Goal: Task Accomplishment & Management: Complete application form

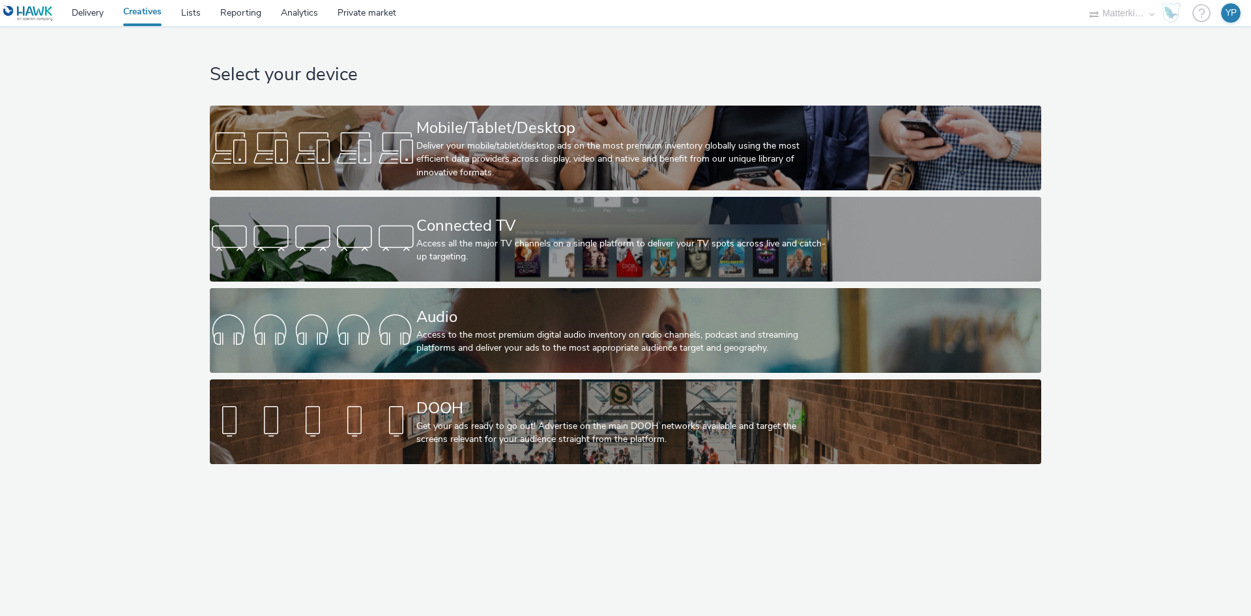
click at [147, 13] on link "Creatives" at bounding box center [142, 13] width 58 height 26
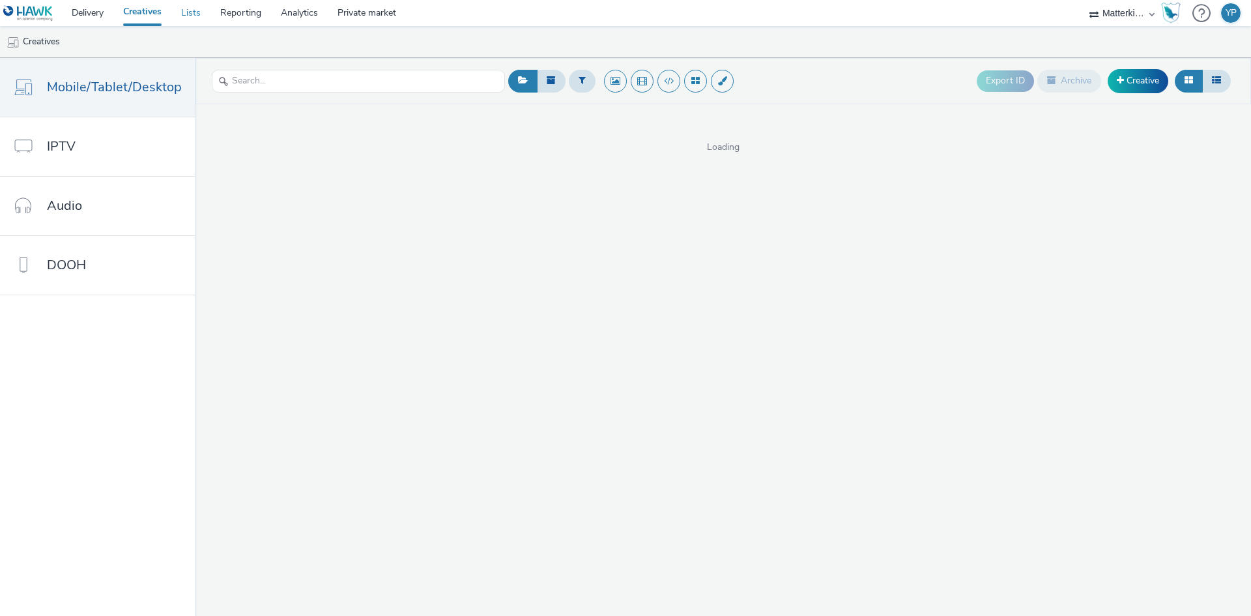
click at [203, 14] on link "Lists" at bounding box center [190, 13] width 39 height 26
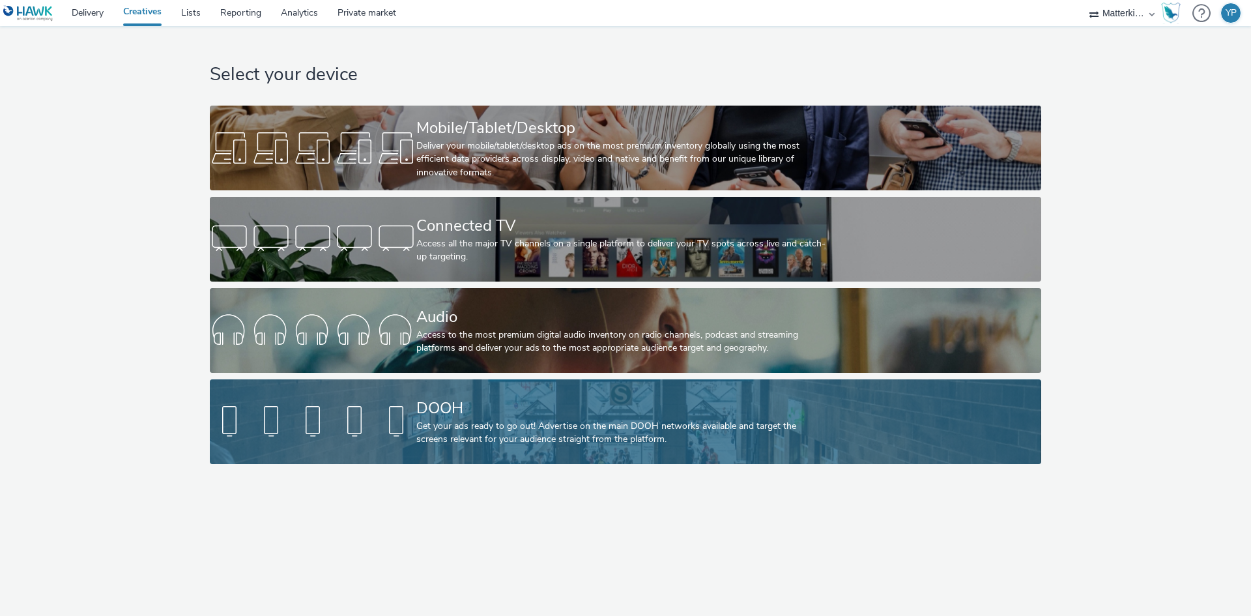
click at [507, 421] on div "Get your ads ready to go out! Advertise on the main DOOH networks available and…" at bounding box center [622, 433] width 413 height 27
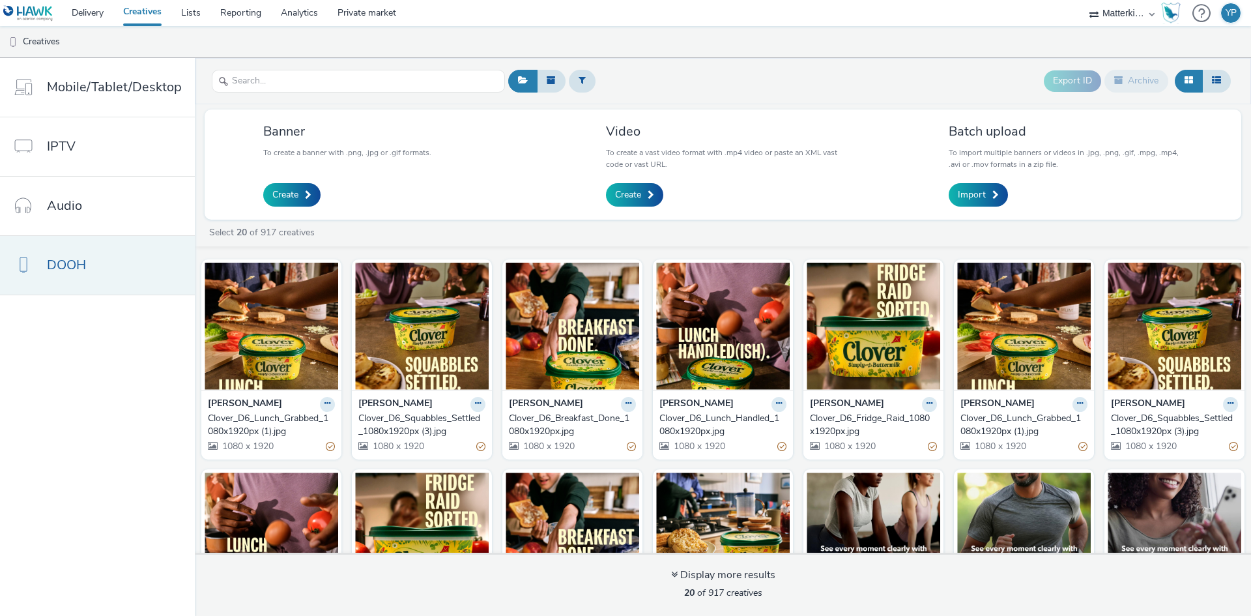
click at [109, 278] on link "DOOH" at bounding box center [97, 265] width 195 height 59
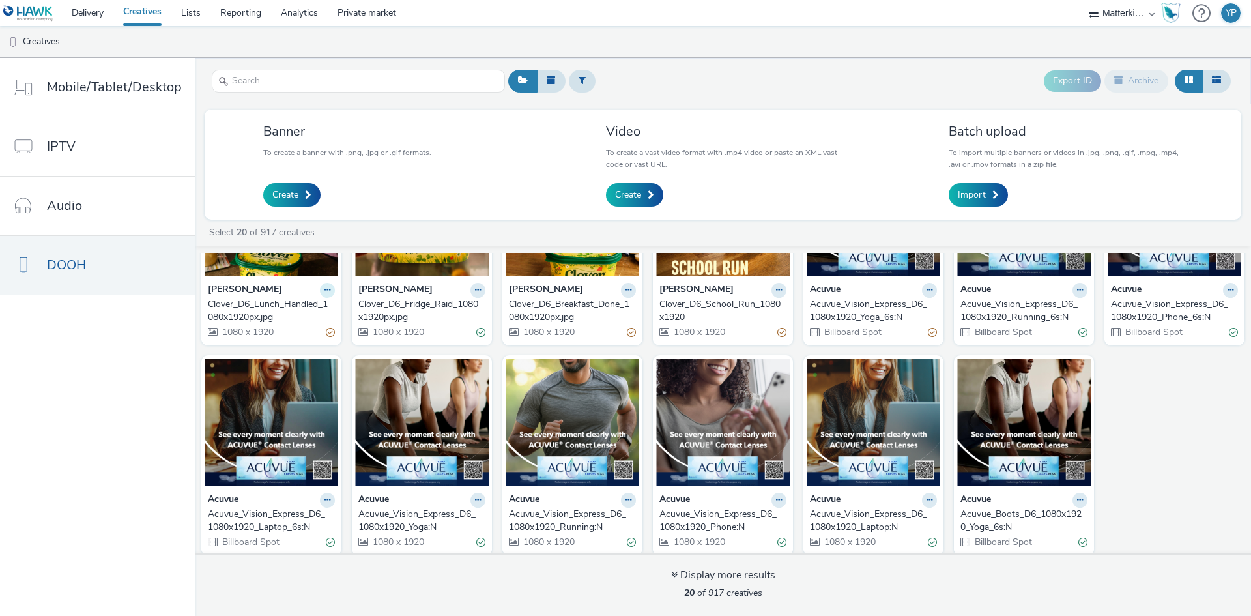
scroll to position [332, 0]
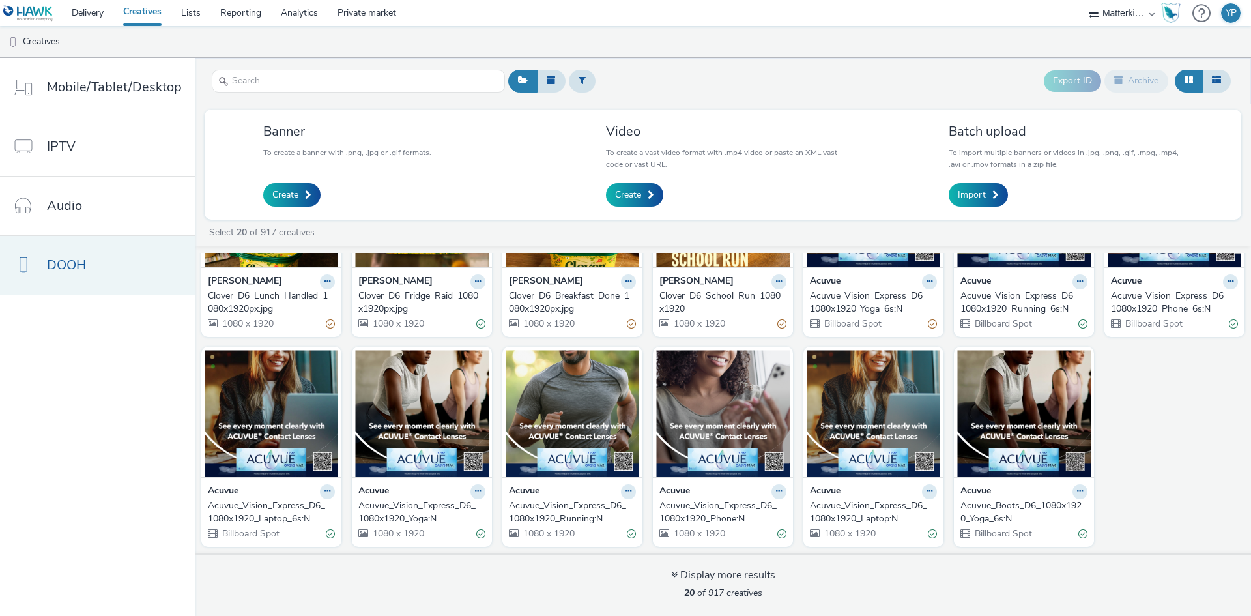
click at [42, 261] on link "DOOH" at bounding box center [97, 265] width 195 height 59
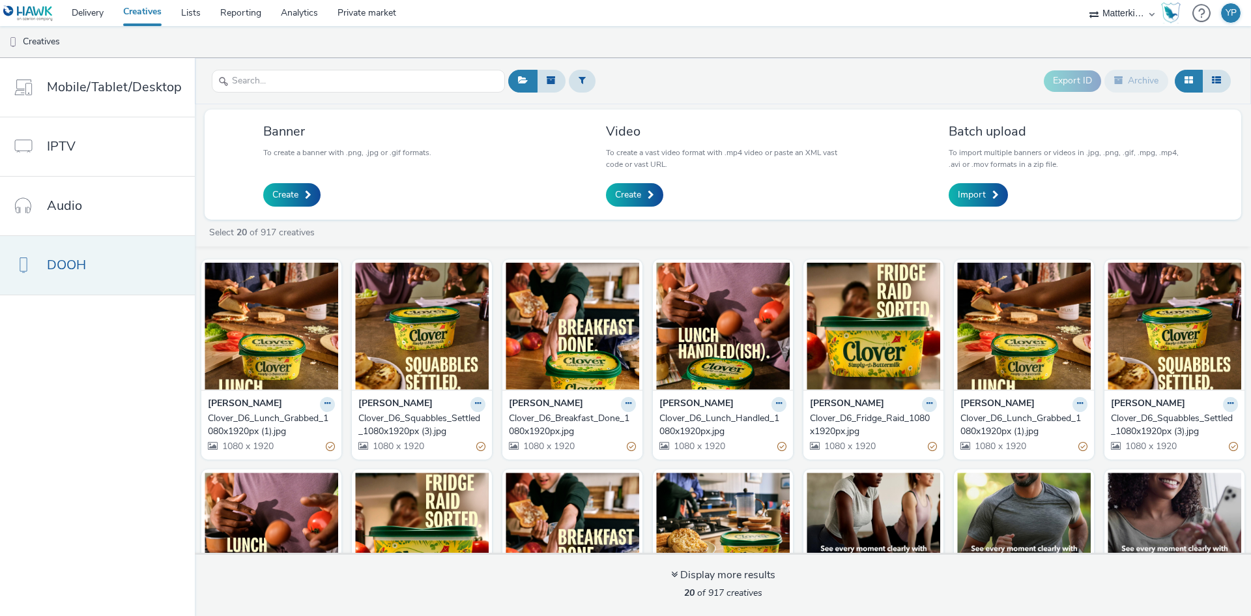
click at [136, 283] on link "DOOH" at bounding box center [97, 265] width 195 height 59
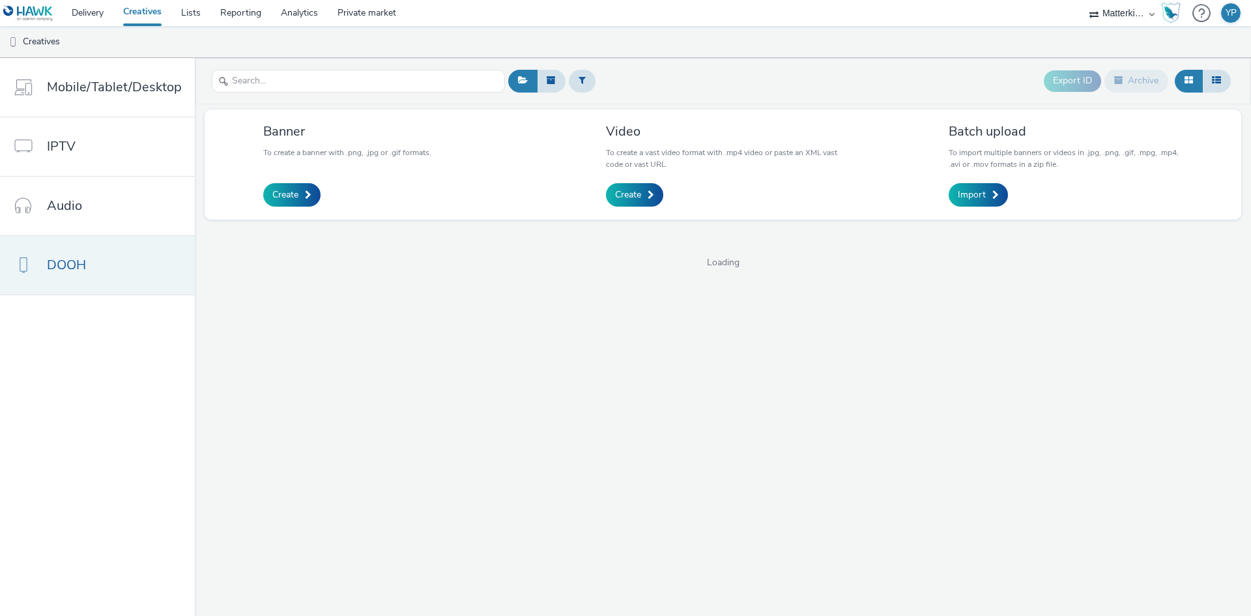
click at [43, 271] on link "DOOH" at bounding box center [97, 265] width 195 height 59
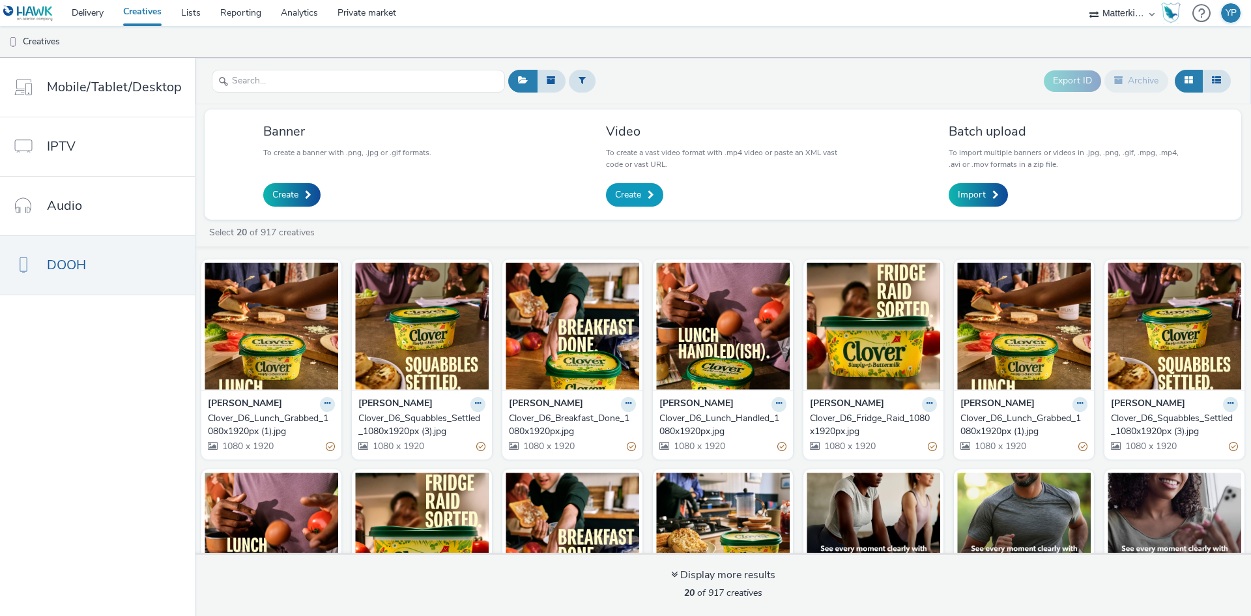
click at [622, 199] on span "Create" at bounding box center [628, 194] width 26 height 13
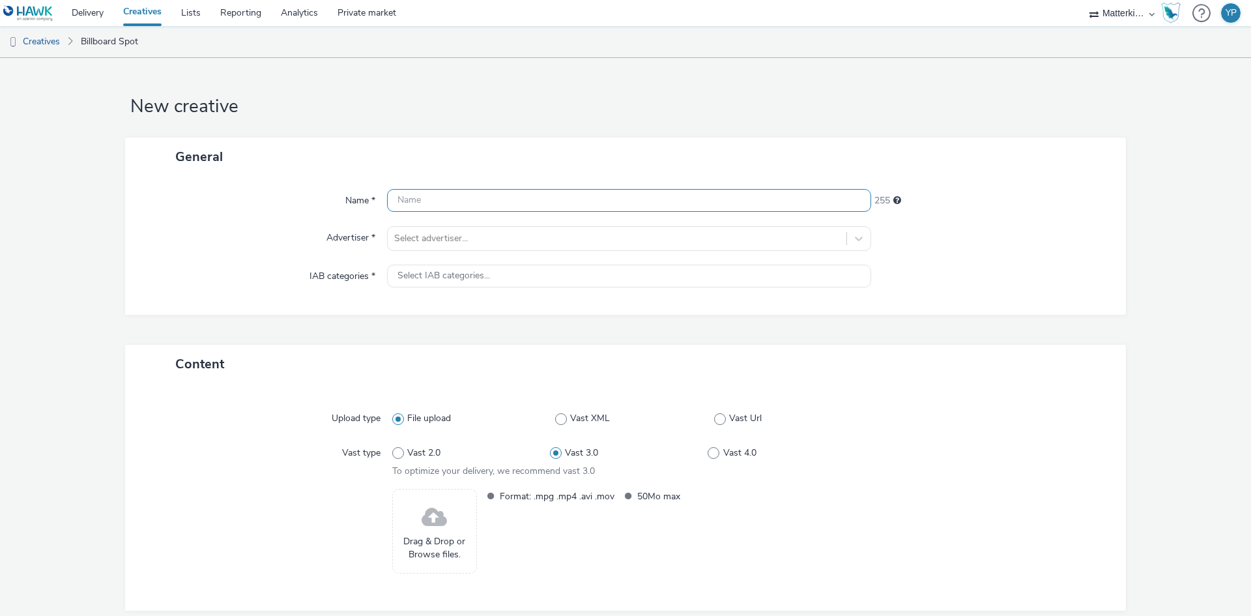
click at [467, 208] on input "text" at bounding box center [629, 200] width 484 height 23
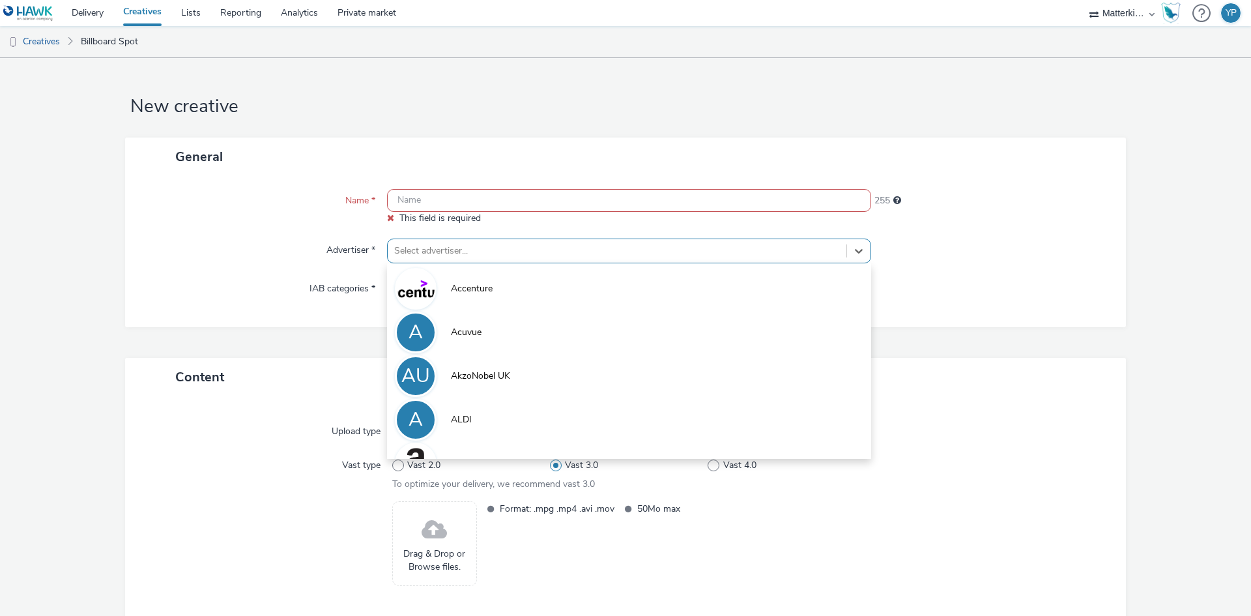
click at [458, 233] on div "Name * This field is required 255 Advertiser * option Accenture focused, 1 of 1…" at bounding box center [625, 251] width 1001 height 151
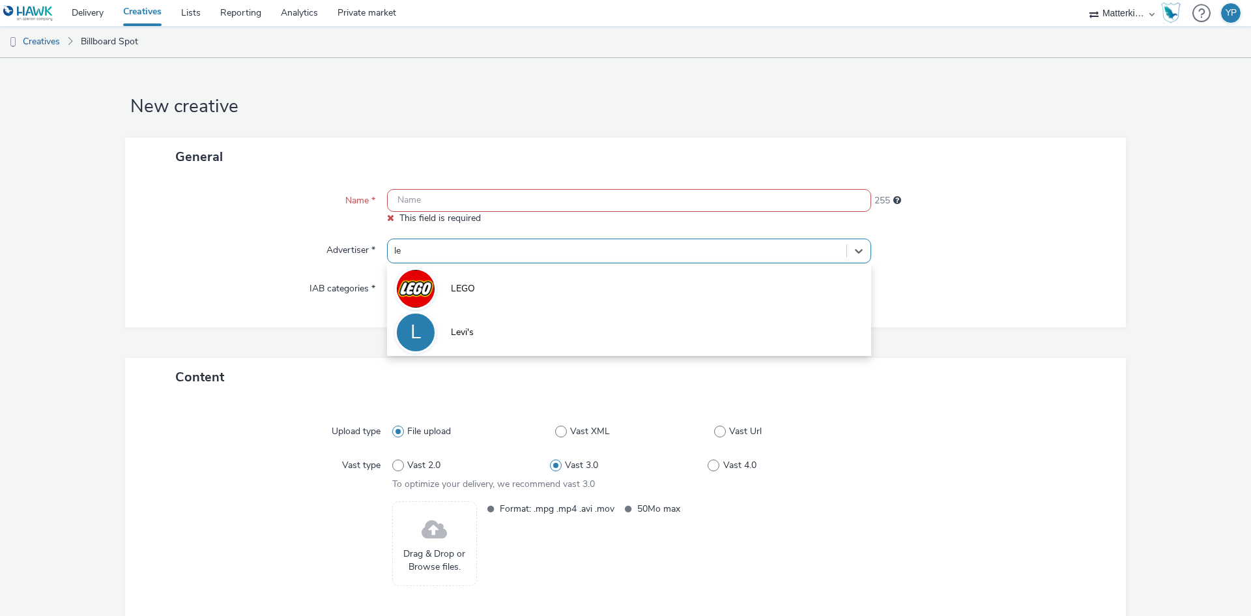
type input "lev"
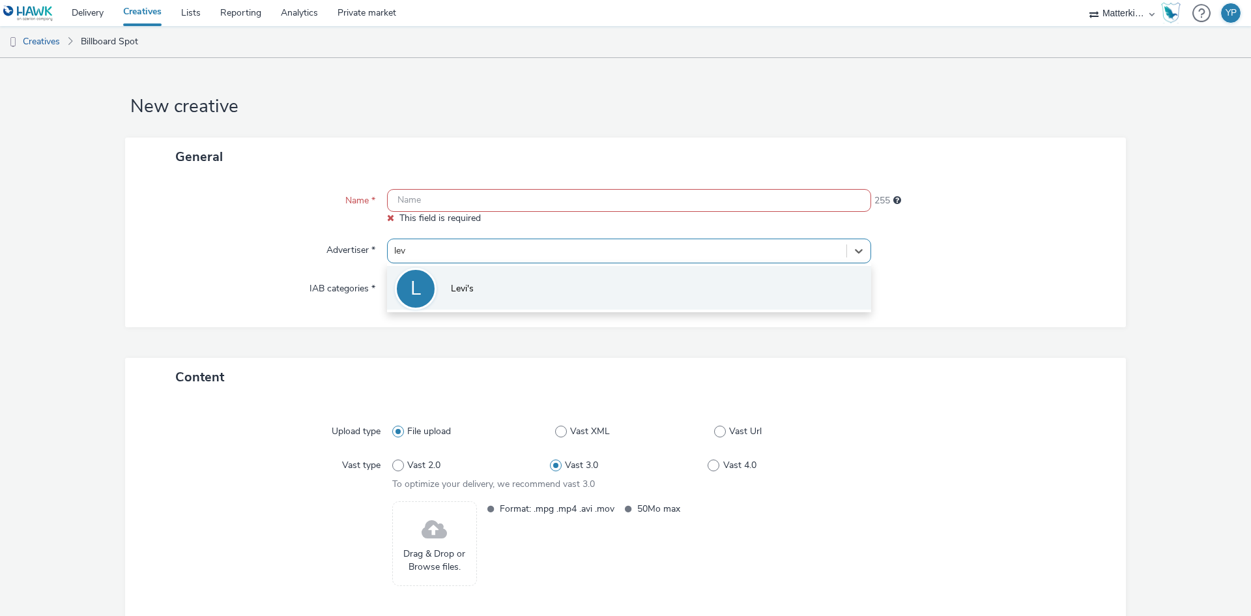
click at [467, 282] on li "L Levi's" at bounding box center [629, 288] width 484 height 44
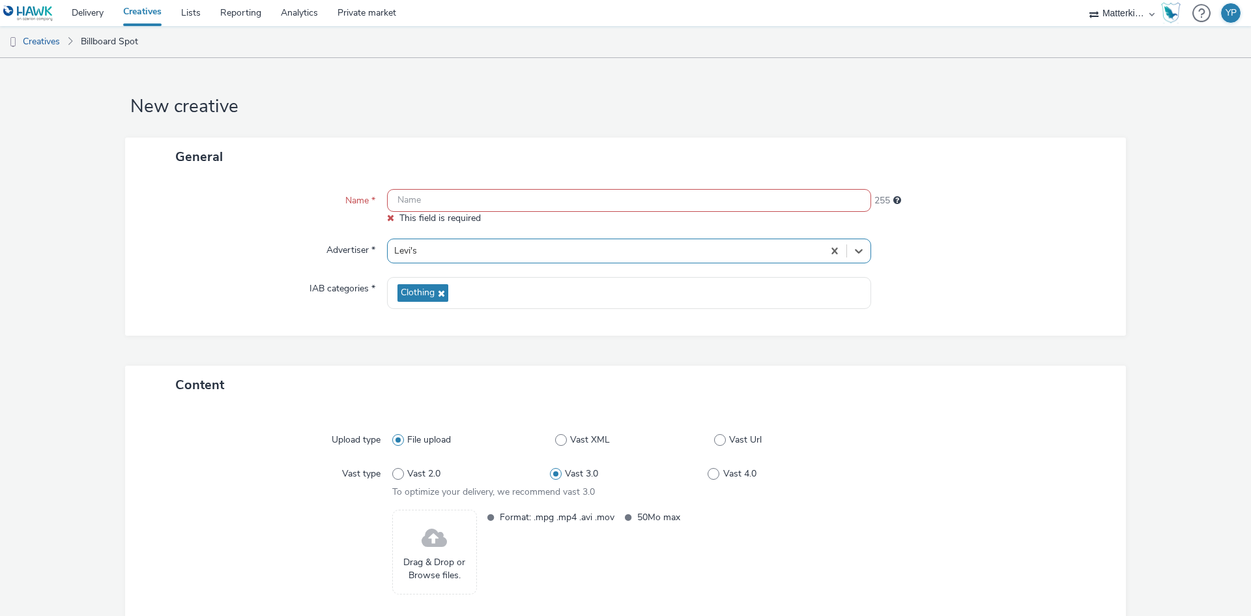
click at [448, 204] on input "text" at bounding box center [629, 200] width 484 height 23
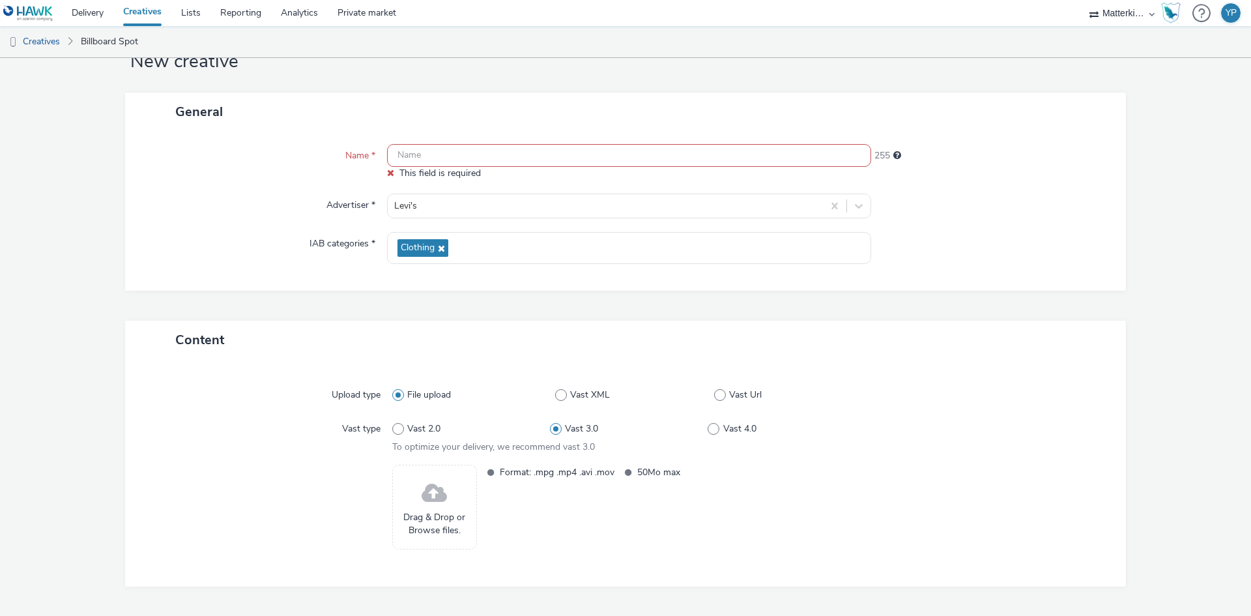
scroll to position [65, 0]
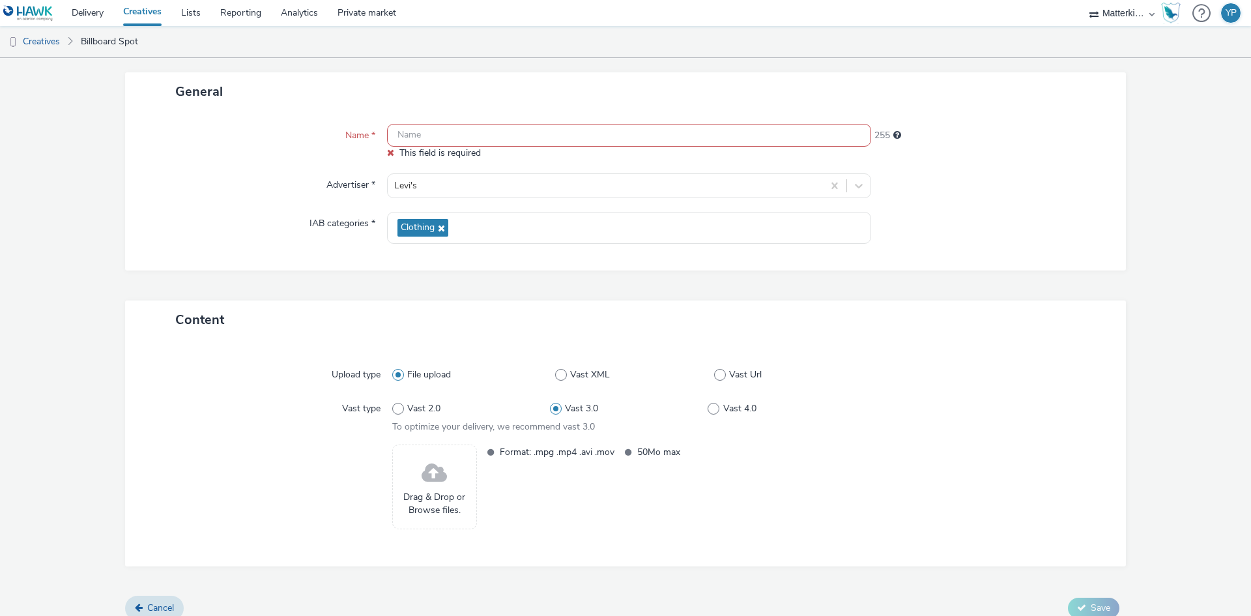
click at [143, 20] on link "Creatives" at bounding box center [142, 13] width 58 height 26
